Goal: Task Accomplishment & Management: Use online tool/utility

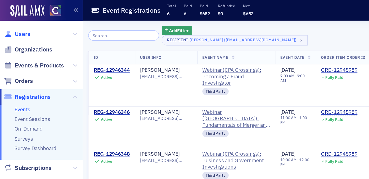
scroll to position [0, 35]
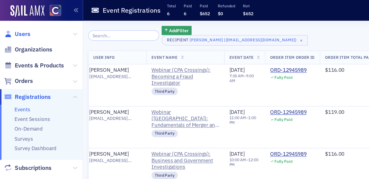
click at [16, 22] on span "Users" at bounding box center [15, 24] width 11 height 6
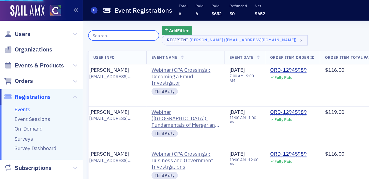
click at [84, 26] on input "search" at bounding box center [84, 24] width 49 height 7
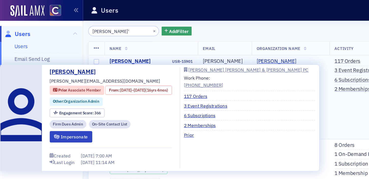
type input "[PERSON_NAME]'"
click at [93, 42] on div "[PERSON_NAME]" at bounding box center [89, 42] width 28 height 5
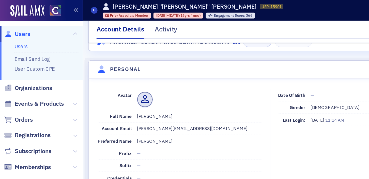
scroll to position [41, 0]
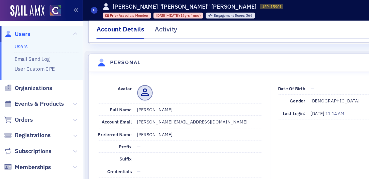
click at [15, 23] on span "Users" at bounding box center [15, 24] width 11 height 6
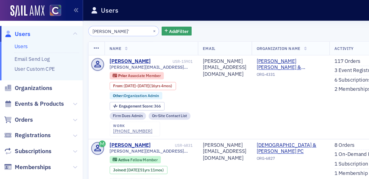
drag, startPoint x: 85, startPoint y: 21, endPoint x: 68, endPoint y: 21, distance: 17.5
click at [68, 21] on input "[PERSON_NAME]'" at bounding box center [84, 21] width 49 height 7
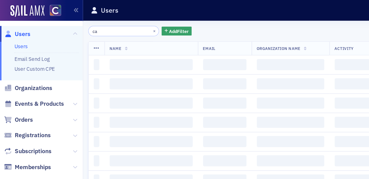
type input "c"
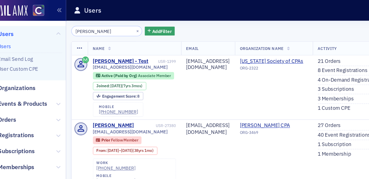
drag, startPoint x: 213, startPoint y: 18, endPoint x: 215, endPoint y: 15, distance: 3.4
click at [213, 17] on div "[PERSON_NAME] × Add Filter Export New User Name Email Organization Name Activit…" at bounding box center [212, 96] width 305 height 165
drag, startPoint x: 76, startPoint y: 22, endPoint x: 53, endPoint y: 20, distance: 23.2
click at [53, 20] on div "Users Users Email Send Log User Custom CPE Organizations Events & Products Orde…" at bounding box center [184, 89] width 369 height 179
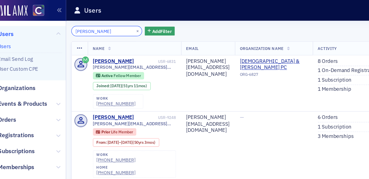
drag, startPoint x: 82, startPoint y: 22, endPoint x: 74, endPoint y: 22, distance: 7.4
click at [72, 22] on input "[PERSON_NAME]" at bounding box center [84, 21] width 49 height 7
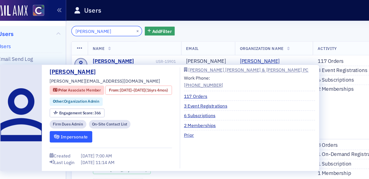
type input "[PERSON_NAME]"
click at [61, 94] on button "Impersonate" at bounding box center [60, 94] width 29 height 8
click at [63, 94] on button "Impersonate" at bounding box center [60, 94] width 29 height 8
